Goal: Task Accomplishment & Management: Manage account settings

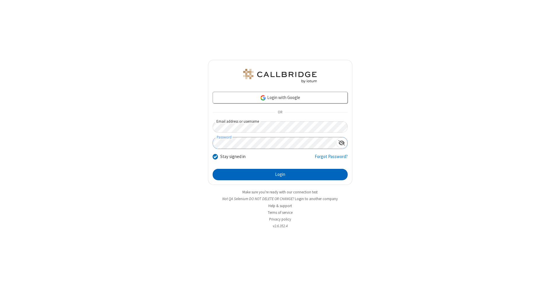
click at [280, 174] on button "Login" at bounding box center [280, 175] width 135 height 12
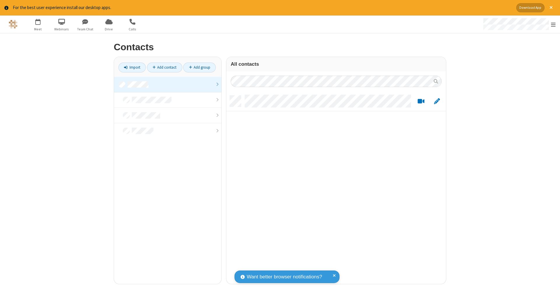
scroll to position [188, 215]
click at [168, 84] on link at bounding box center [167, 84] width 107 height 15
click at [165, 67] on link "Add contact" at bounding box center [164, 67] width 35 height 10
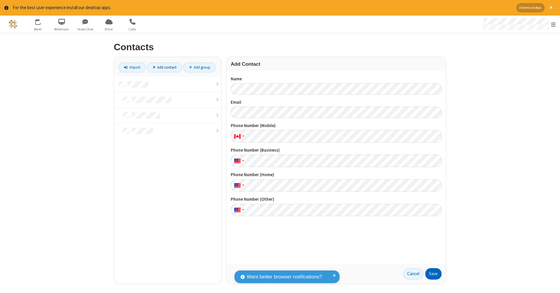
click at [434, 273] on button "Save" at bounding box center [433, 274] width 16 height 12
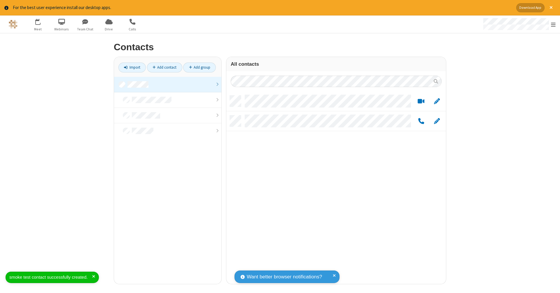
scroll to position [188, 215]
click at [165, 67] on link "Add contact" at bounding box center [164, 67] width 35 height 10
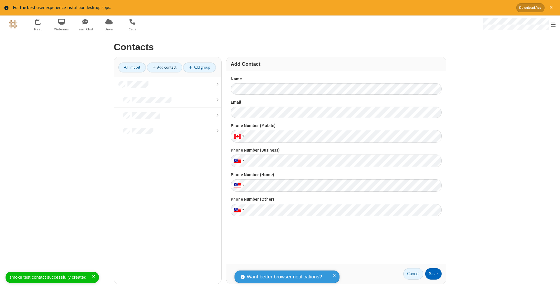
click at [434, 273] on button "Save" at bounding box center [433, 274] width 16 height 12
